Goal: Communication & Community: Answer question/provide support

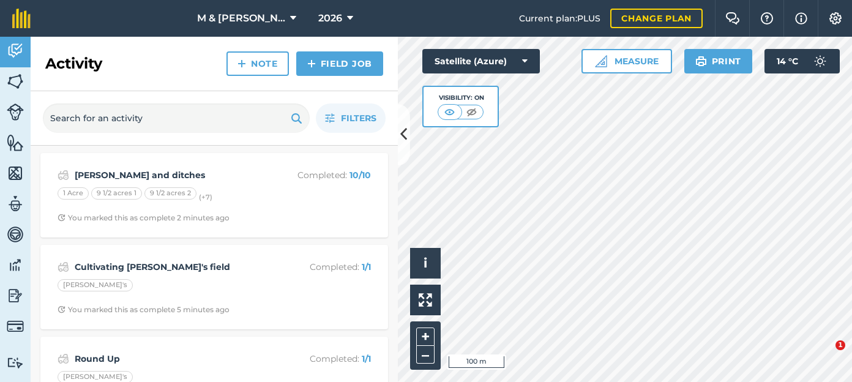
click at [113, 178] on strong "[PERSON_NAME] and ditches" at bounding box center [172, 174] width 194 height 13
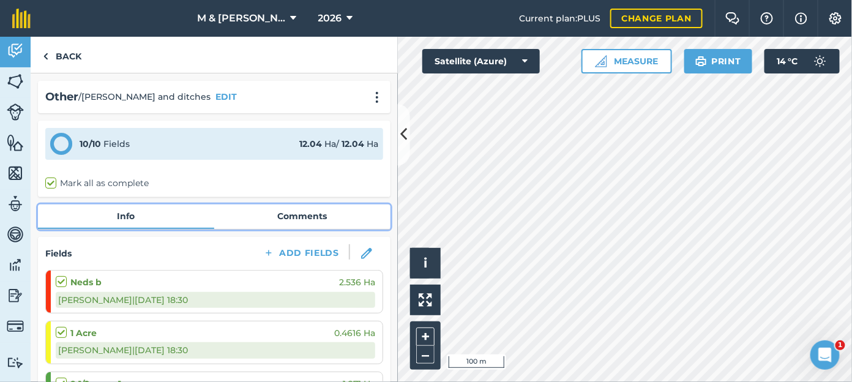
click at [296, 212] on link "Comments" at bounding box center [302, 215] width 176 height 23
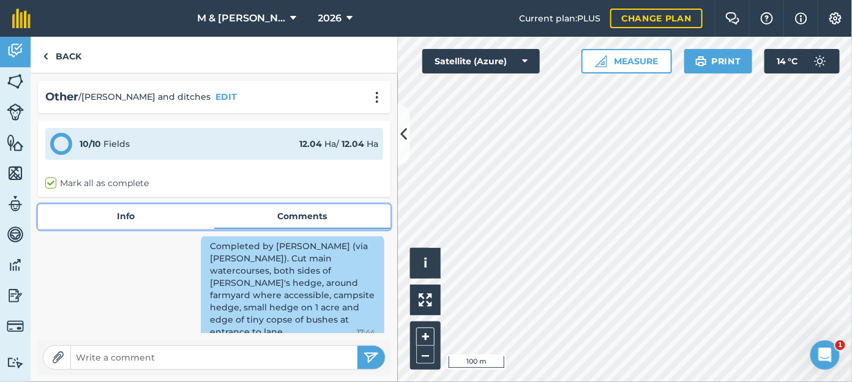
scroll to position [39, 0]
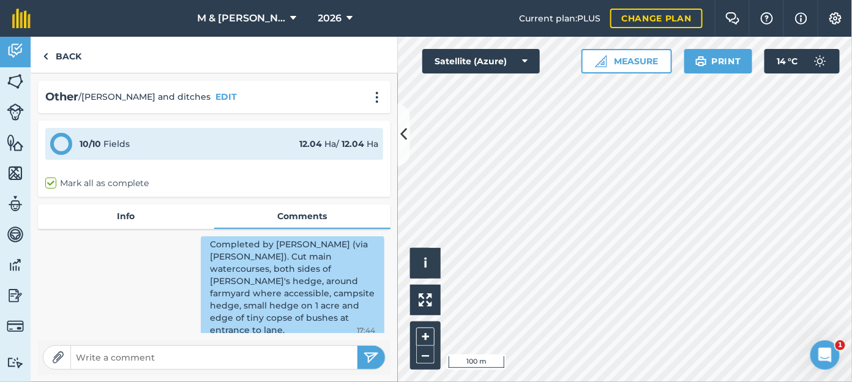
click at [291, 286] on div "Completed by [PERSON_NAME] (via [PERSON_NAME]). Cut main watercourses, both sid…" at bounding box center [293, 287] width 184 height 109
click at [217, 359] on input "text" at bounding box center [214, 357] width 286 height 17
type input "and also ditch at the road end of winding field"
click at [370, 368] on button "submit" at bounding box center [371, 357] width 28 height 23
click at [146, 356] on input "text" at bounding box center [214, 357] width 286 height 17
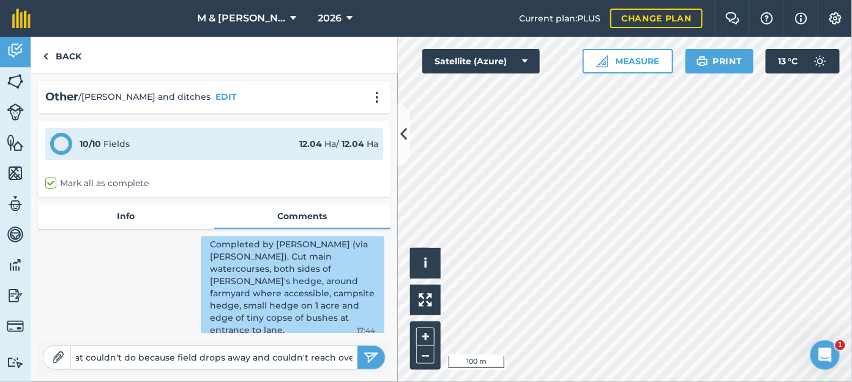
scroll to position [0, 248]
type input "small bit of hedge in corner at [GEOGRAPHIC_DATA] that couldn't do because fiel…"
click at [365, 352] on img "submit" at bounding box center [371, 357] width 15 height 15
